Goal: Navigation & Orientation: Find specific page/section

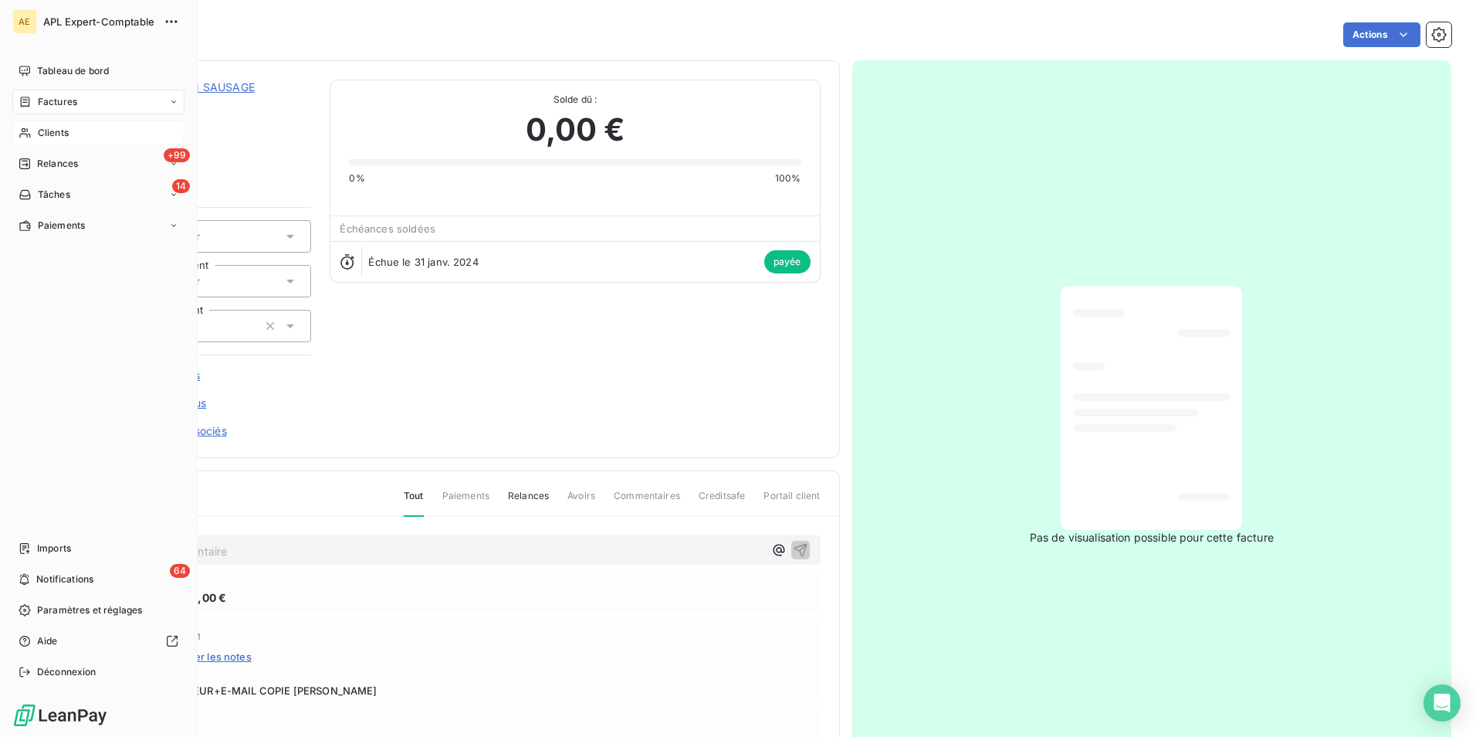
click at [57, 135] on span "Clients" at bounding box center [53, 133] width 31 height 14
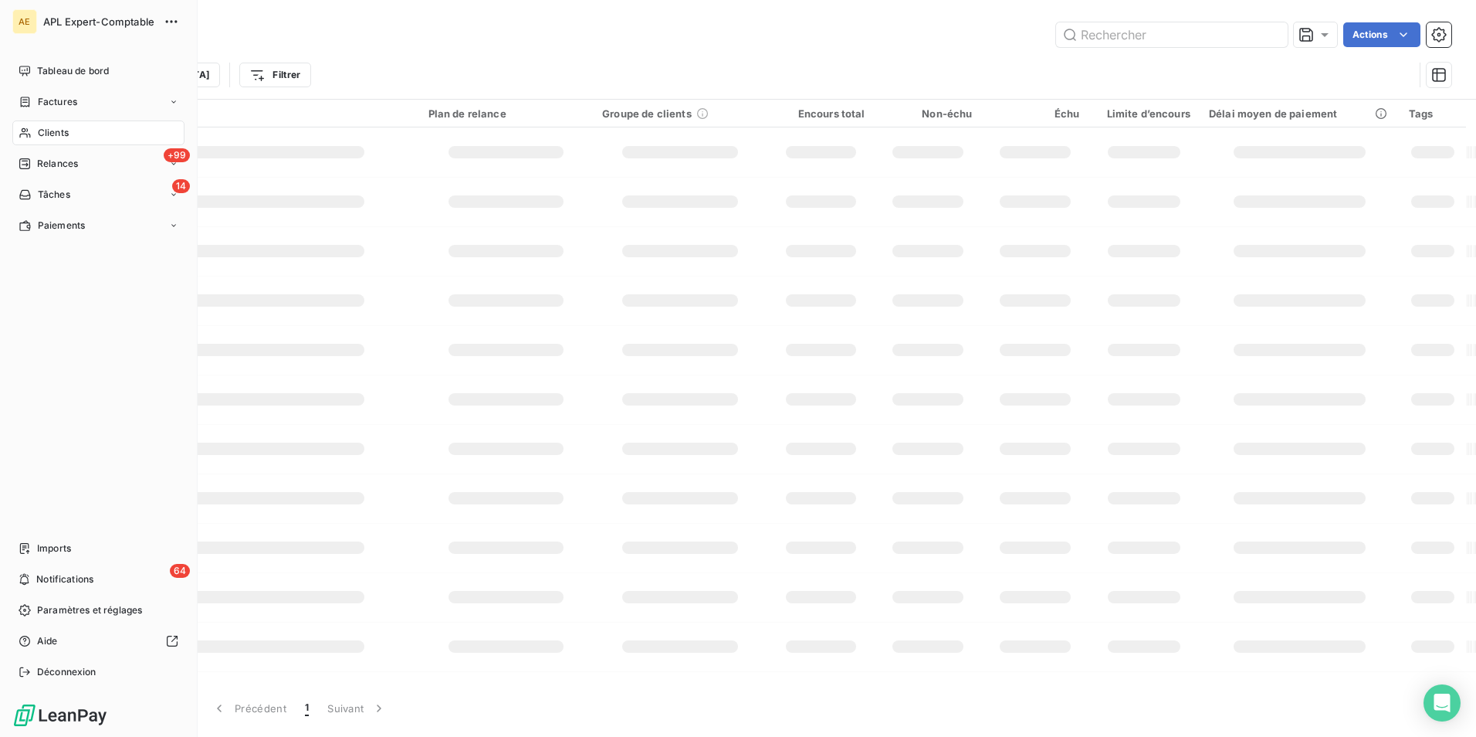
click at [63, 131] on span "Clients" at bounding box center [53, 133] width 31 height 14
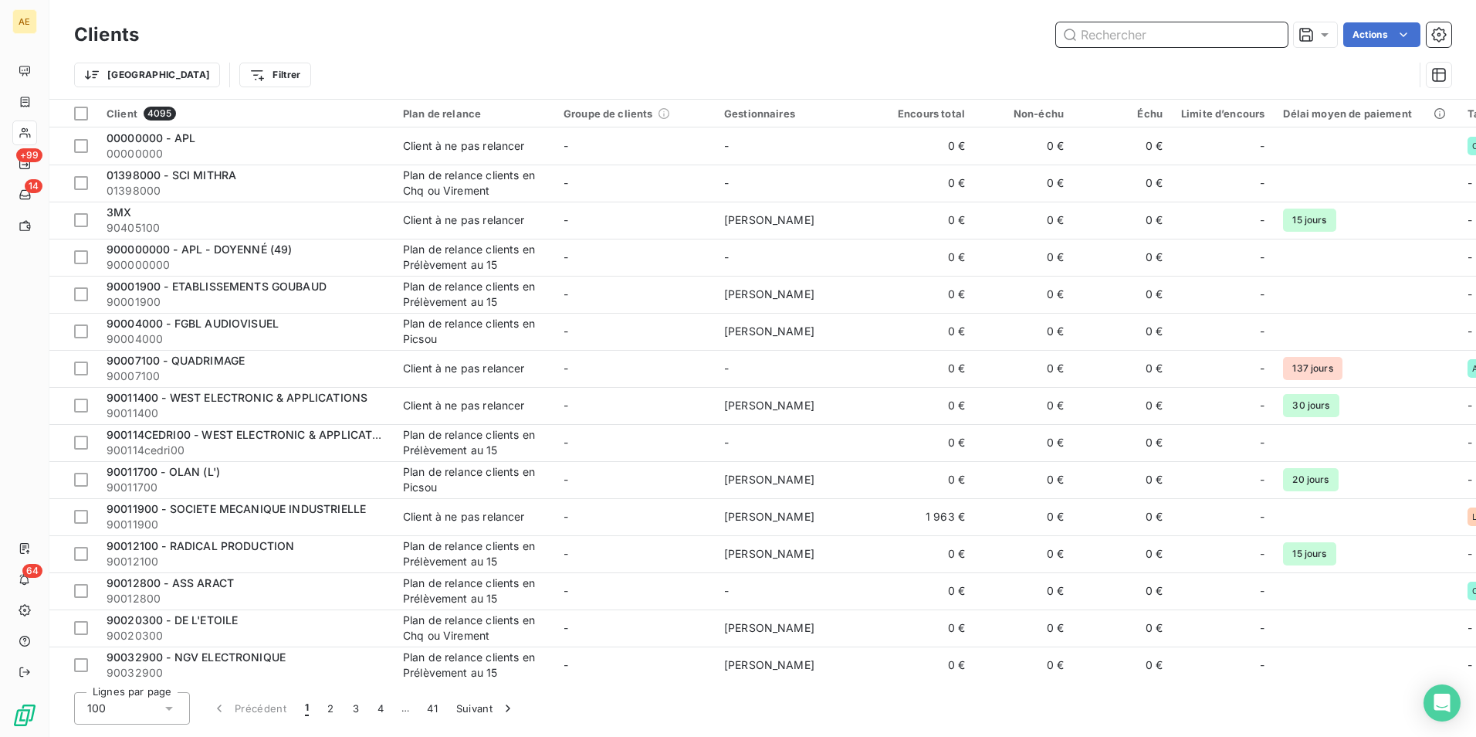
click at [1170, 46] on input "text" at bounding box center [1172, 34] width 232 height 25
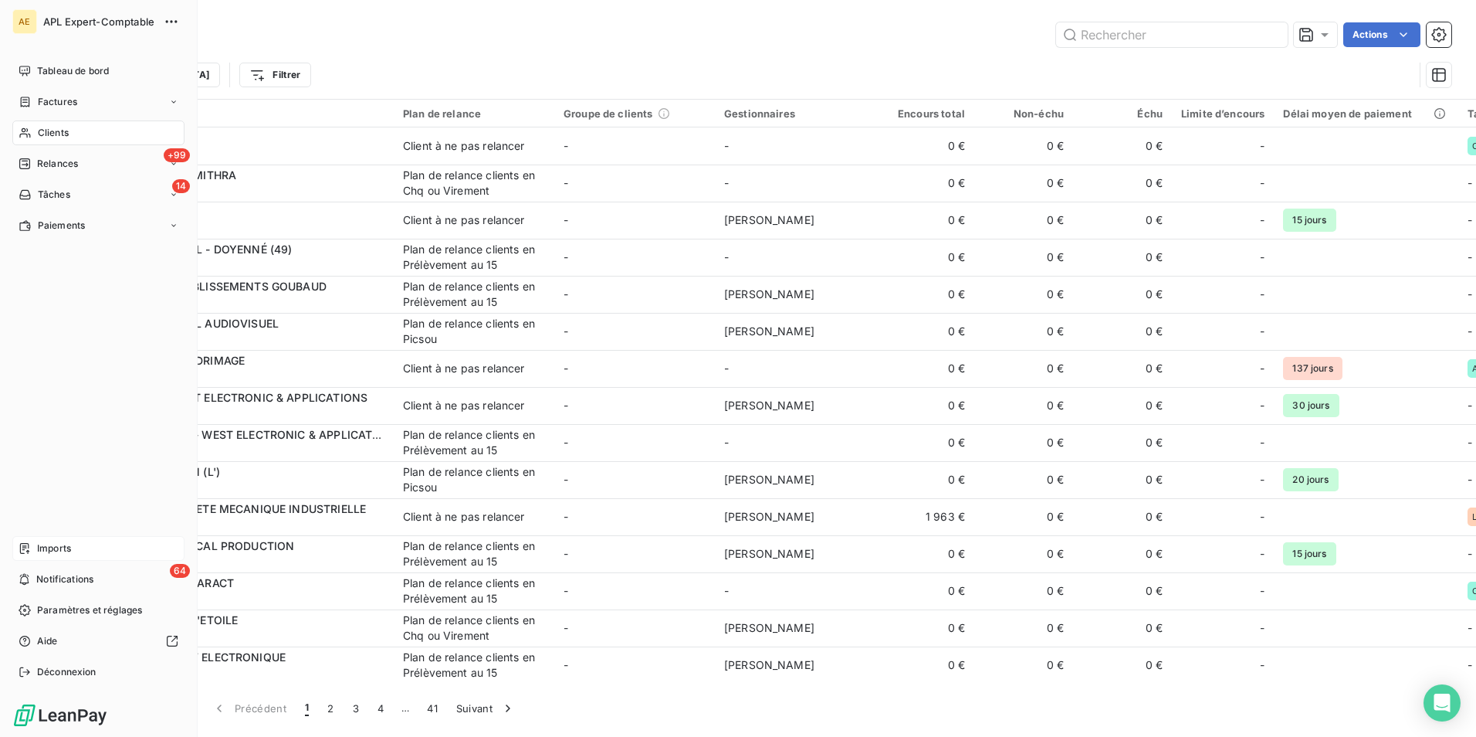
click at [74, 541] on div "Imports" at bounding box center [98, 548] width 172 height 25
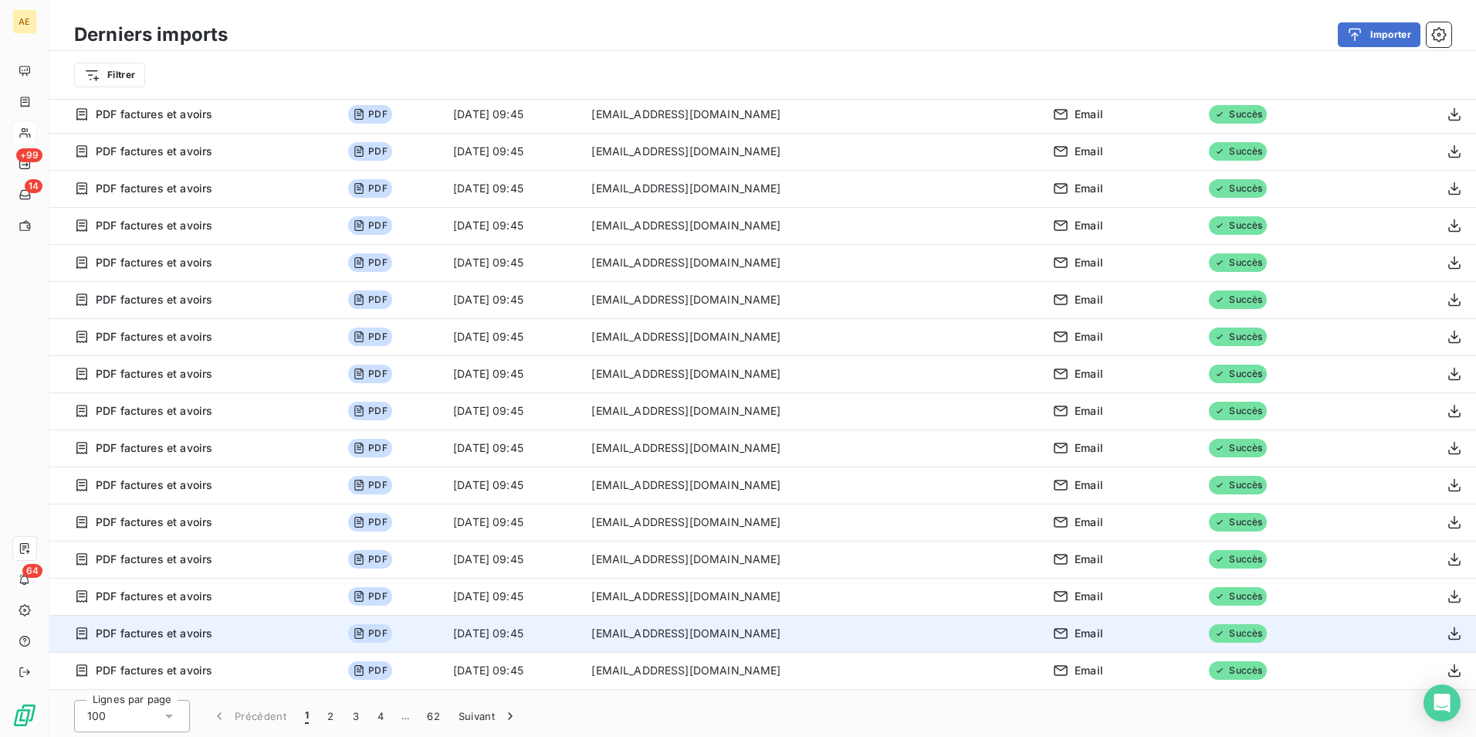
scroll to position [53, 0]
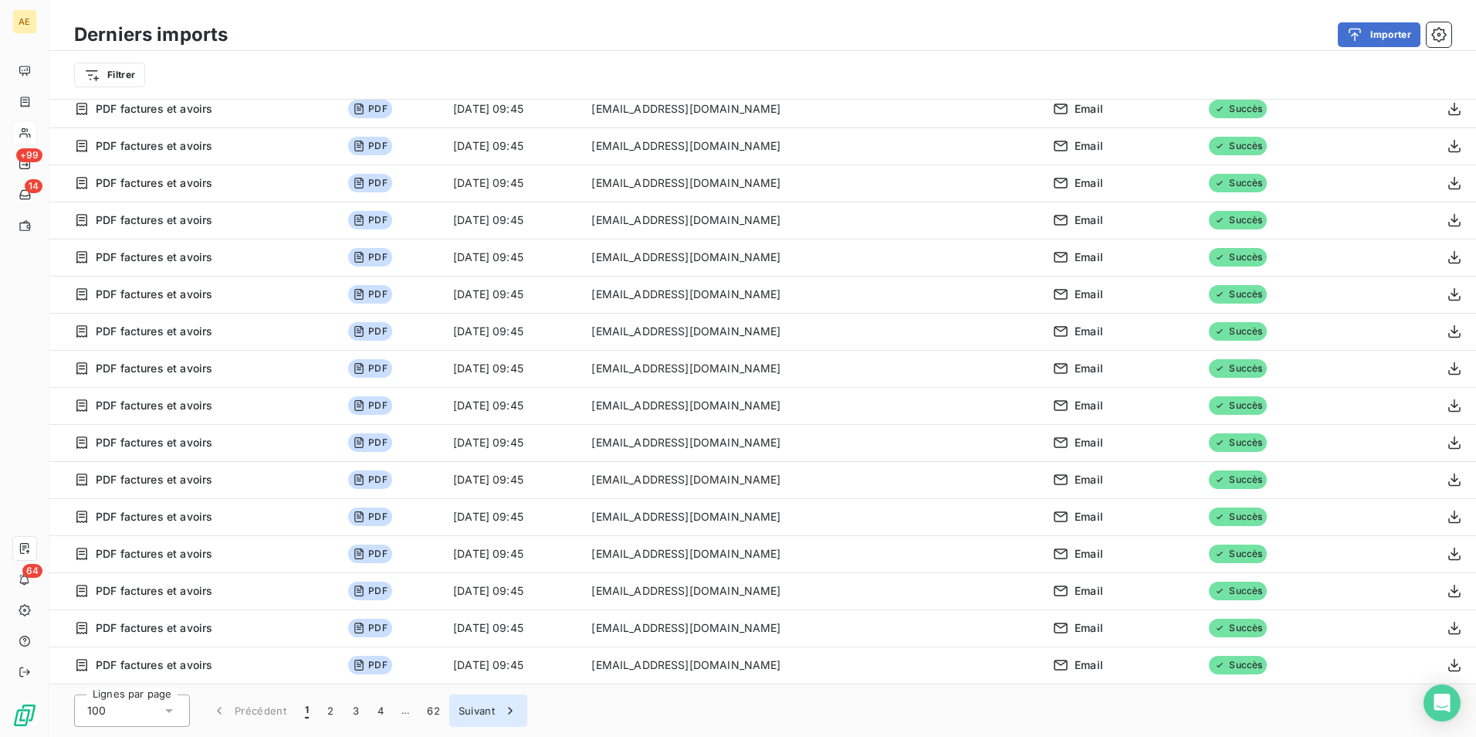
click at [324, 709] on button "2" at bounding box center [330, 710] width 25 height 32
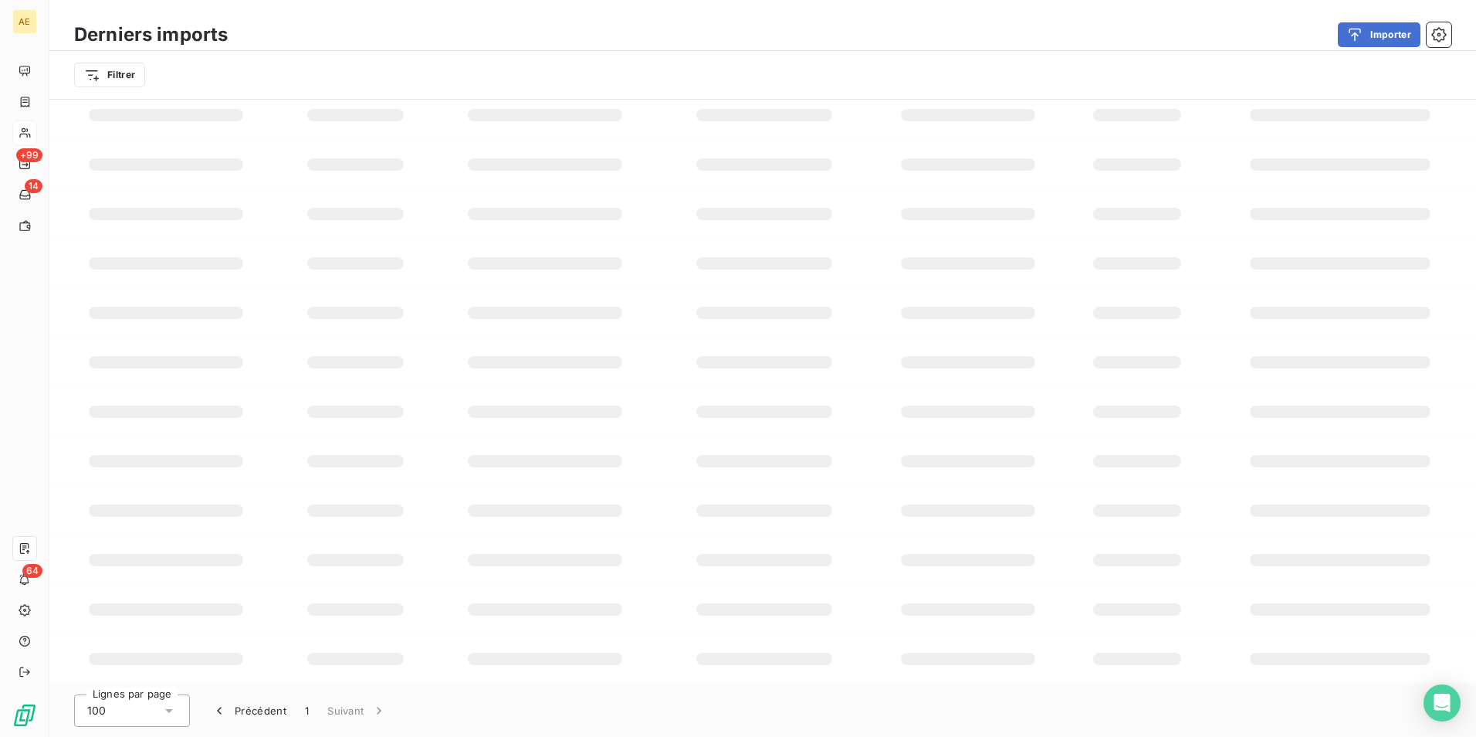
scroll to position [3098, 0]
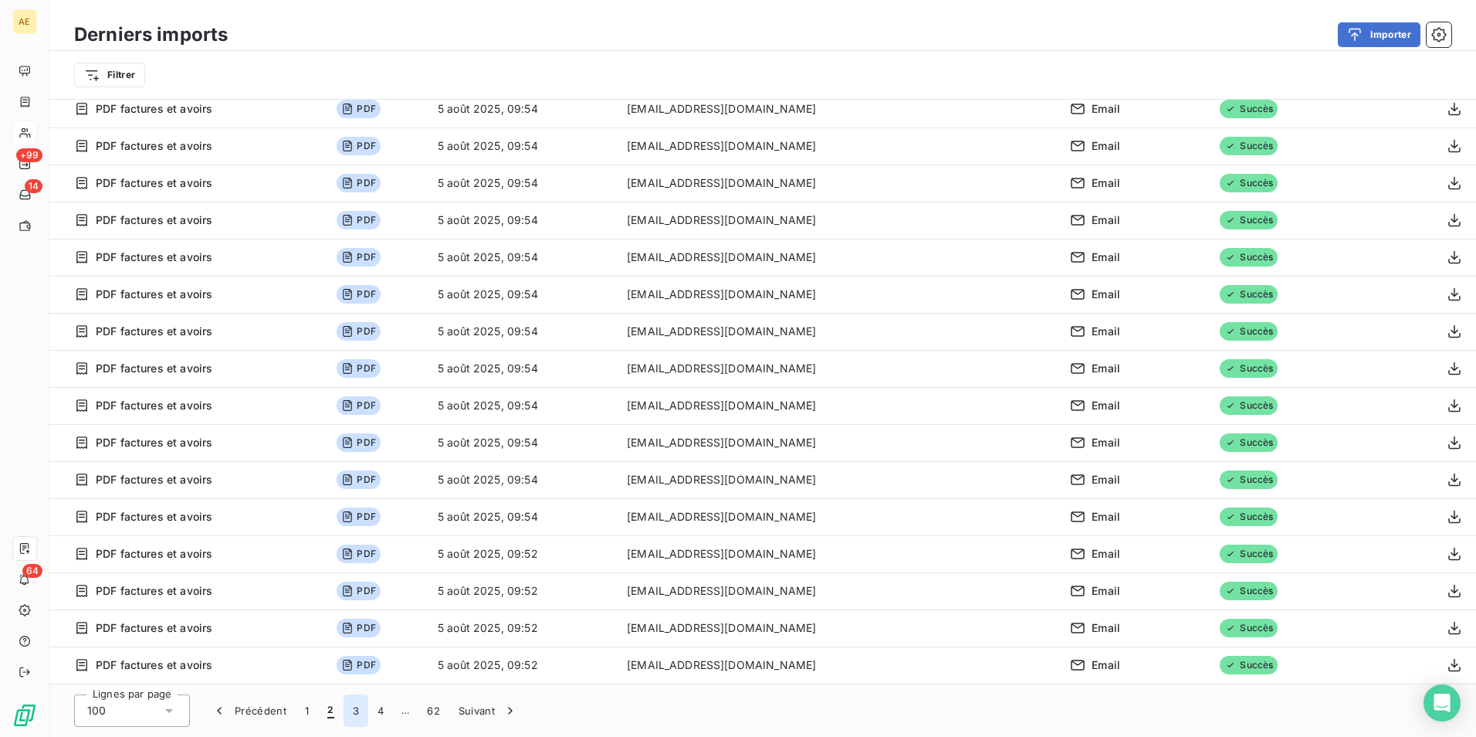
click at [361, 710] on button "3" at bounding box center [356, 710] width 25 height 32
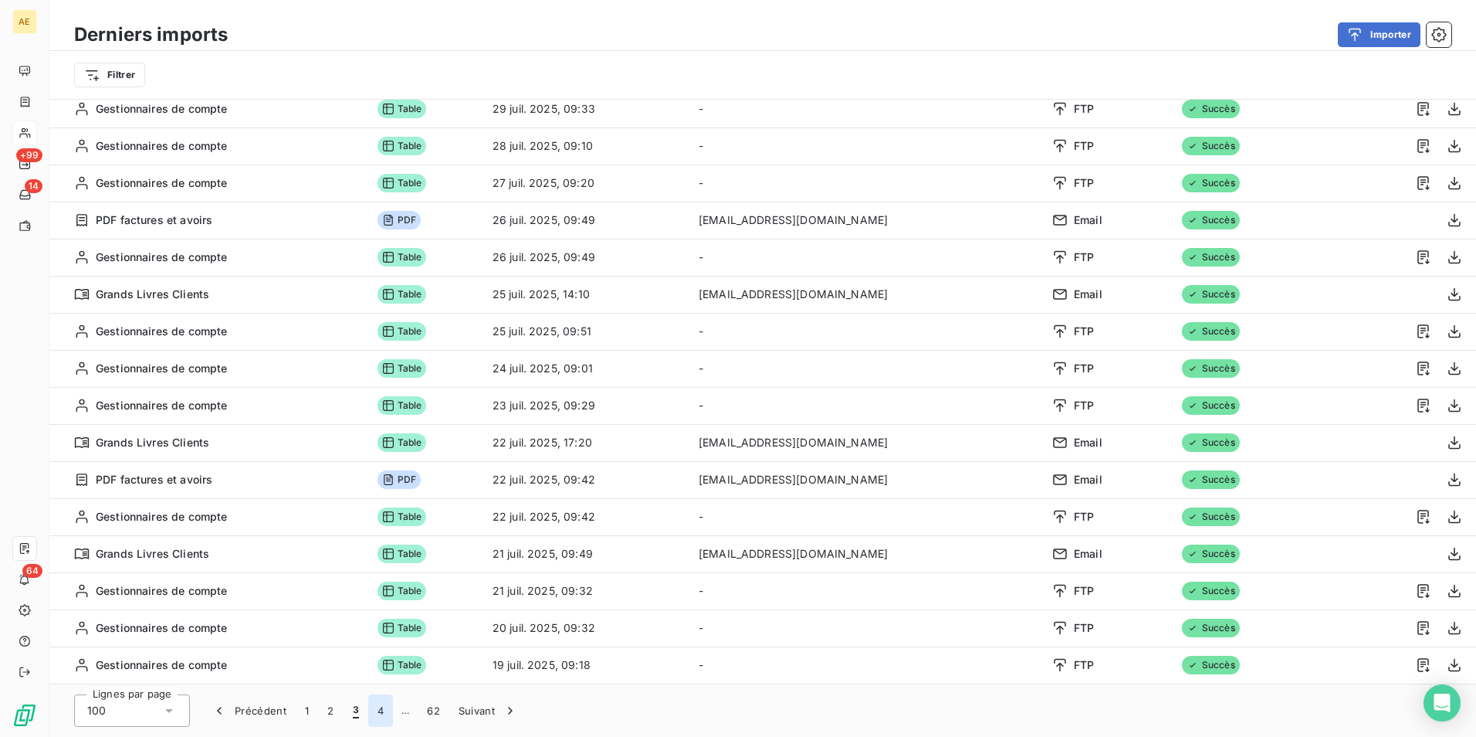
click at [378, 709] on button "4" at bounding box center [380, 710] width 25 height 32
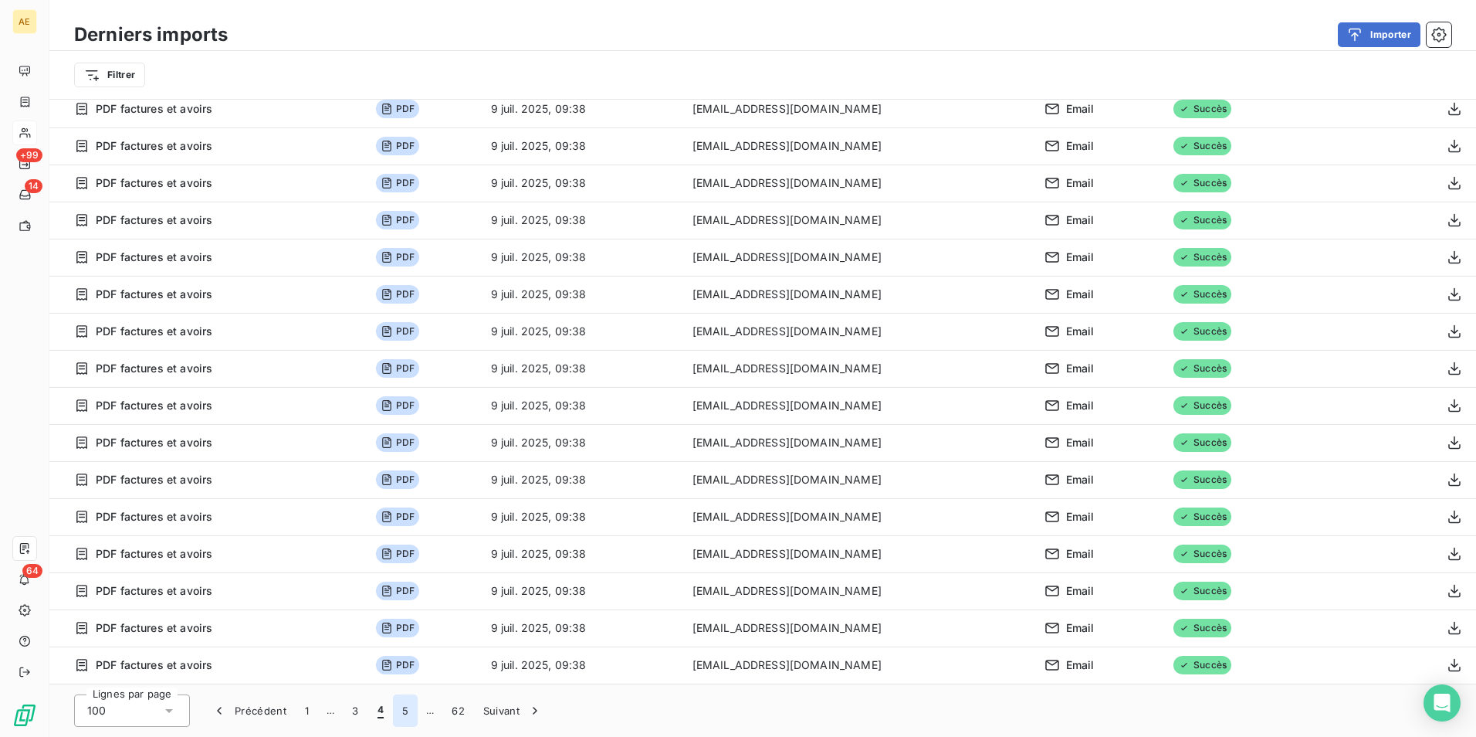
click at [405, 713] on button "5" at bounding box center [405, 710] width 25 height 32
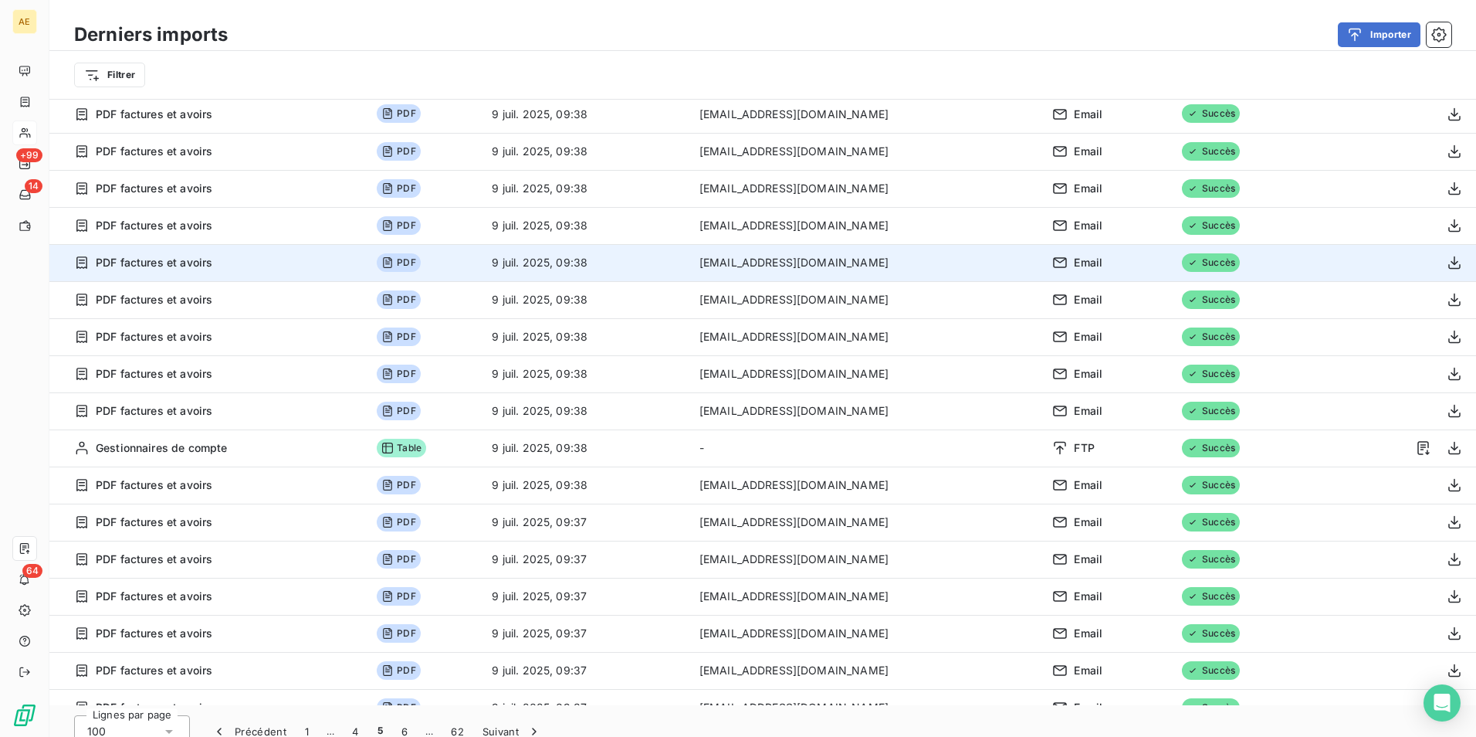
scroll to position [0, 0]
